Goal: Information Seeking & Learning: Learn about a topic

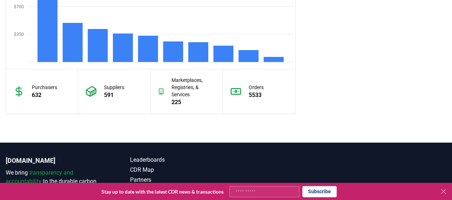
scroll to position [725, 0]
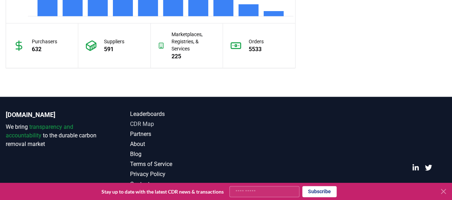
click at [144, 120] on link "CDR Map" at bounding box center [178, 124] width 96 height 9
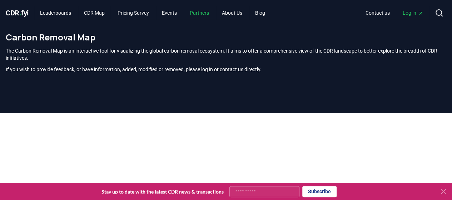
click at [203, 11] on link "Partners" at bounding box center [199, 12] width 31 height 13
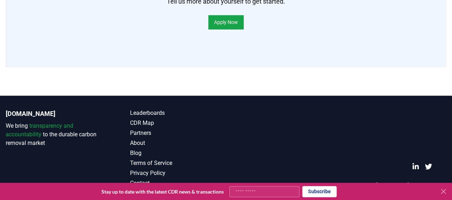
scroll to position [617, 0]
click at [444, 191] on icon at bounding box center [443, 191] width 4 height 4
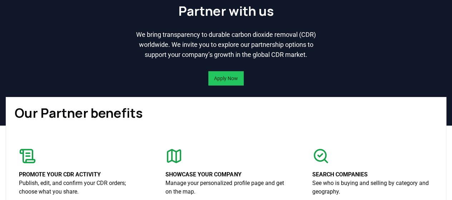
scroll to position [0, 0]
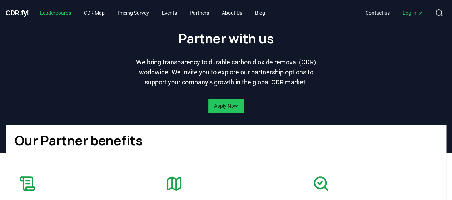
click at [60, 15] on link "Leaderboards" at bounding box center [55, 12] width 43 height 13
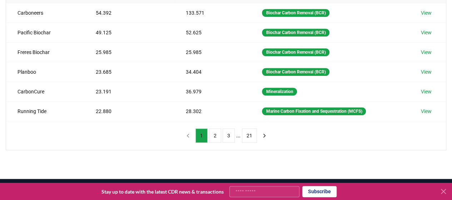
scroll to position [191, 0]
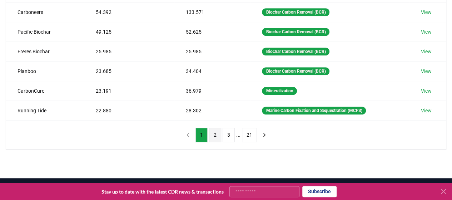
click at [213, 130] on button "2" at bounding box center [215, 135] width 12 height 14
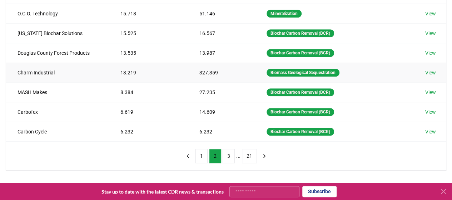
scroll to position [166, 0]
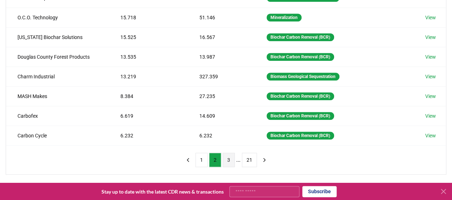
click at [225, 156] on button "3" at bounding box center [229, 160] width 12 height 14
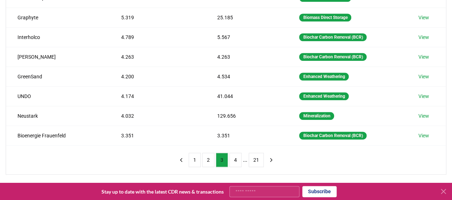
scroll to position [0, 0]
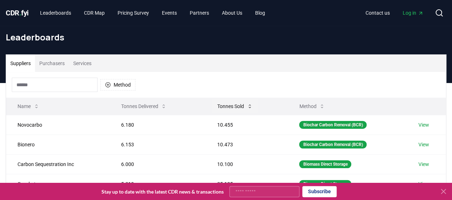
click at [239, 106] on button "Tonnes Sold" at bounding box center [235, 106] width 47 height 14
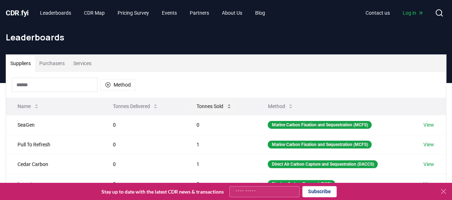
click at [214, 103] on button "Tonnes Sold" at bounding box center [214, 106] width 47 height 14
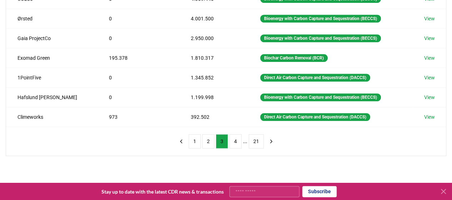
scroll to position [179, 0]
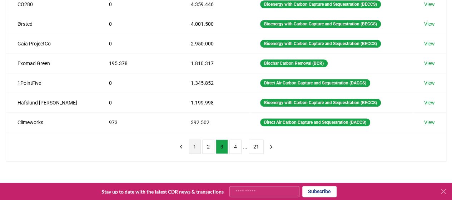
click at [195, 146] on button "1" at bounding box center [195, 146] width 12 height 14
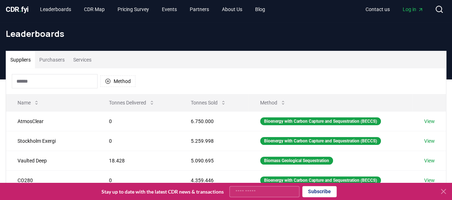
scroll to position [0, 0]
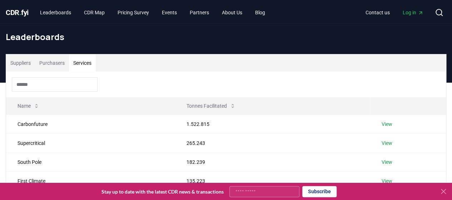
click at [80, 60] on button "Services" at bounding box center [82, 62] width 27 height 17
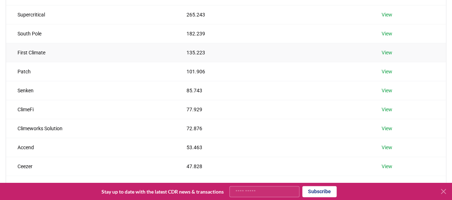
scroll to position [164, 0]
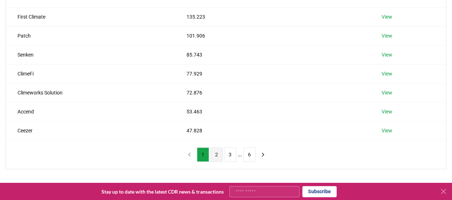
click at [218, 153] on button "2" at bounding box center [216, 154] width 12 height 14
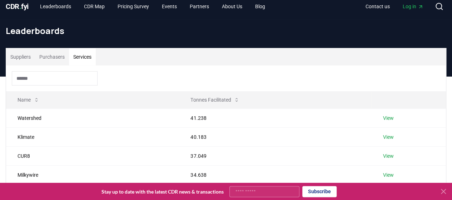
scroll to position [0, 0]
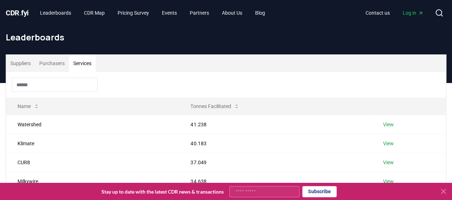
click at [58, 62] on button "Purchasers" at bounding box center [52, 63] width 34 height 17
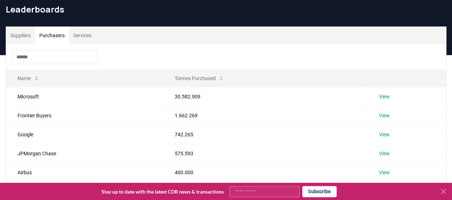
scroll to position [143, 0]
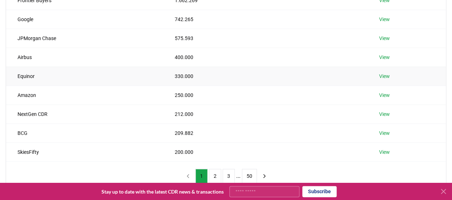
click at [382, 73] on link "View" at bounding box center [384, 76] width 11 height 7
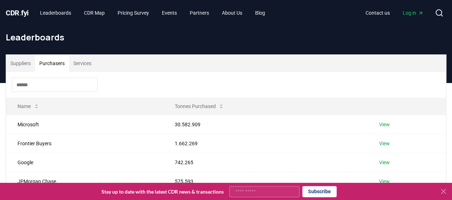
click at [55, 60] on button "Purchasers" at bounding box center [52, 63] width 34 height 17
click at [29, 62] on button "Suppliers" at bounding box center [20, 63] width 29 height 17
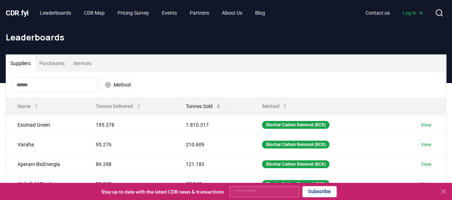
click at [207, 105] on button "Tonnes Sold" at bounding box center [203, 106] width 47 height 14
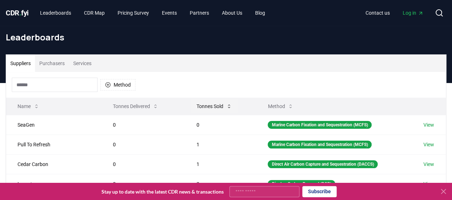
click at [206, 105] on button "Tonnes Sold" at bounding box center [214, 106] width 47 height 14
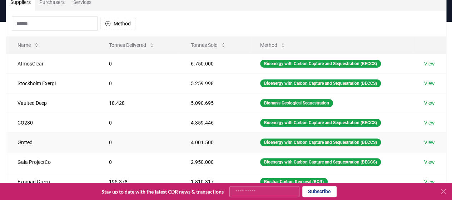
scroll to position [107, 0]
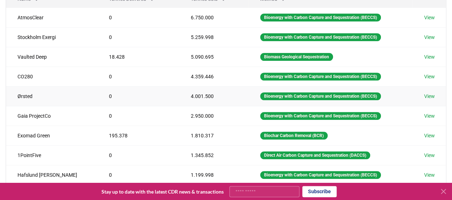
click at [26, 95] on td "Ørsted" at bounding box center [51, 96] width 91 height 20
click at [428, 93] on link "View" at bounding box center [429, 96] width 11 height 7
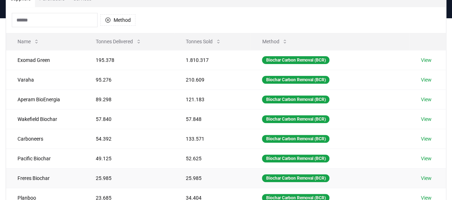
scroll to position [36, 0]
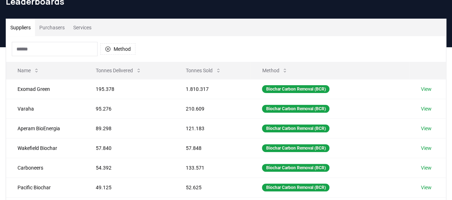
click at [53, 27] on button "Purchasers" at bounding box center [52, 27] width 34 height 17
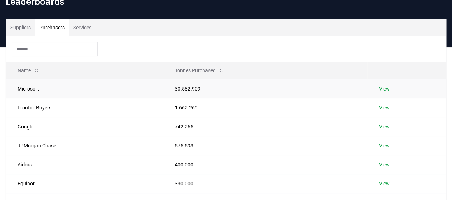
click at [382, 88] on link "View" at bounding box center [384, 88] width 11 height 7
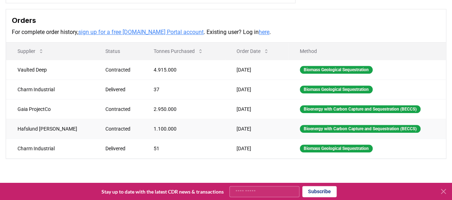
scroll to position [214, 0]
